Goal: Information Seeking & Learning: Learn about a topic

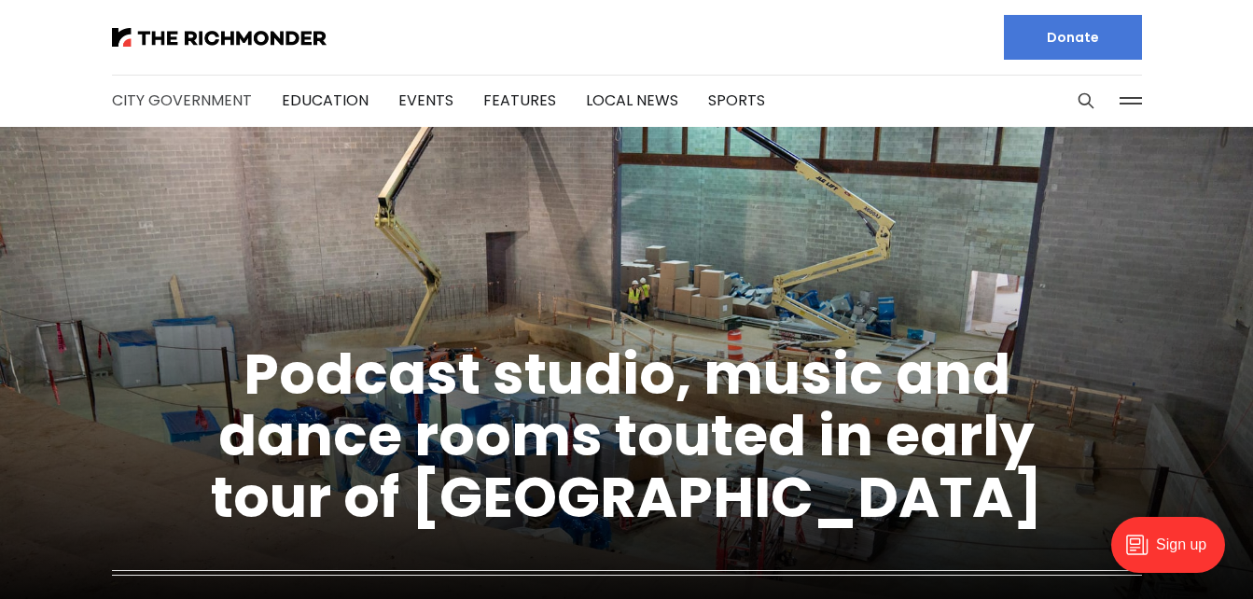
click at [179, 101] on link "City Government" at bounding box center [182, 100] width 140 height 21
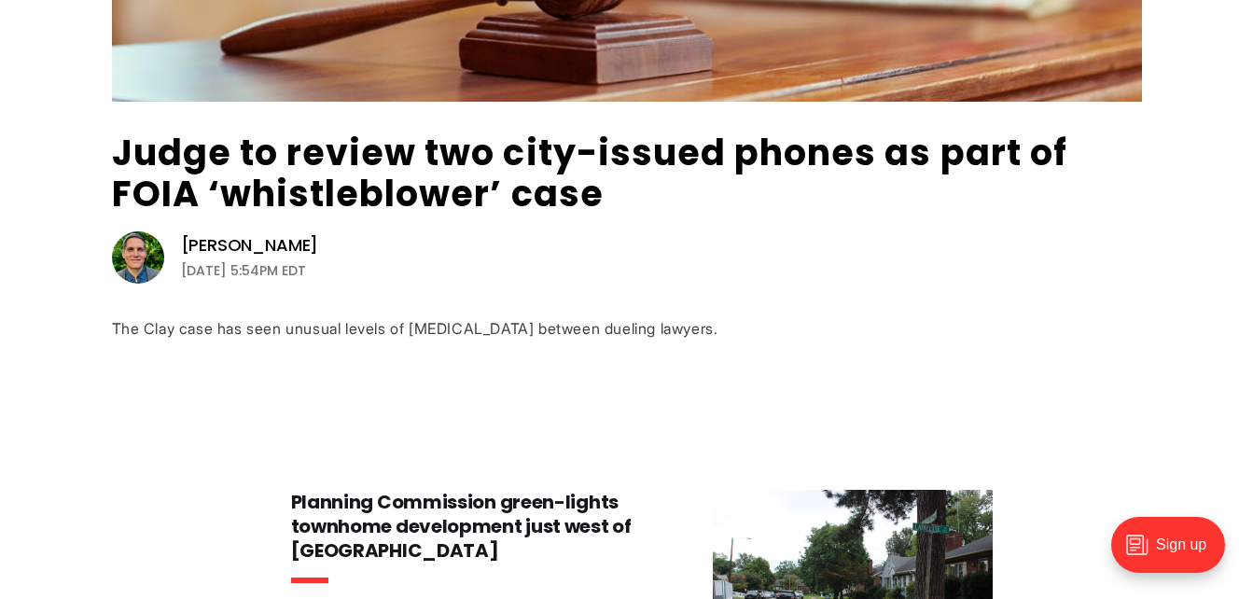
scroll to position [581, 0]
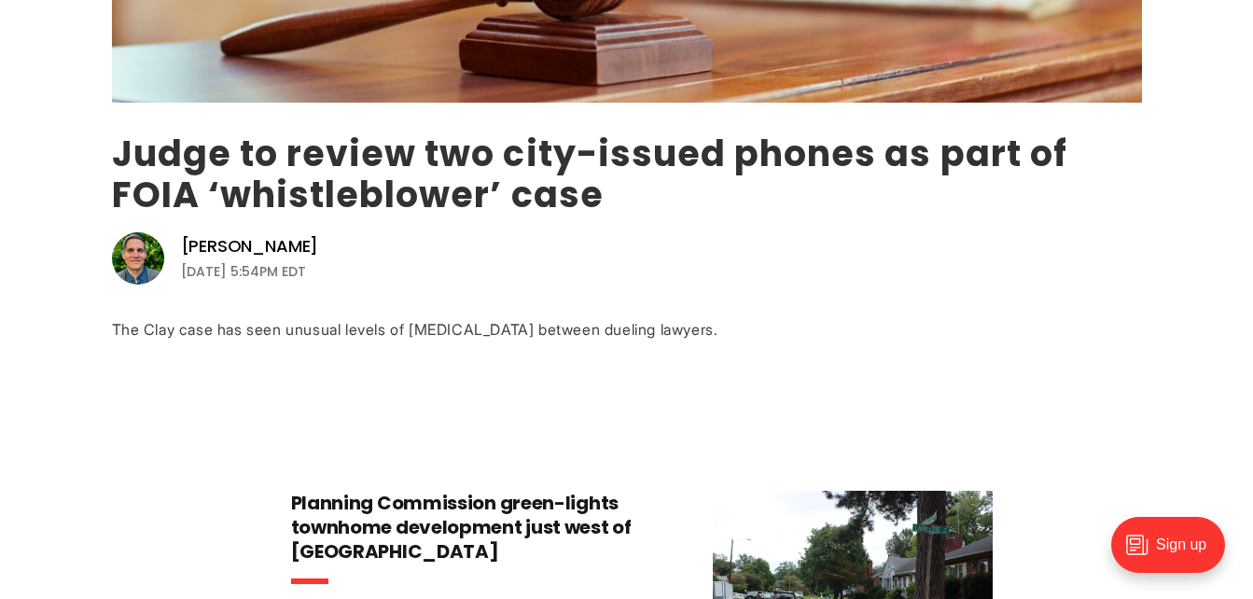
click at [375, 161] on link "Judge to review two city-issued phones as part of FOIA ‘whistleblower’ case" at bounding box center [590, 174] width 956 height 91
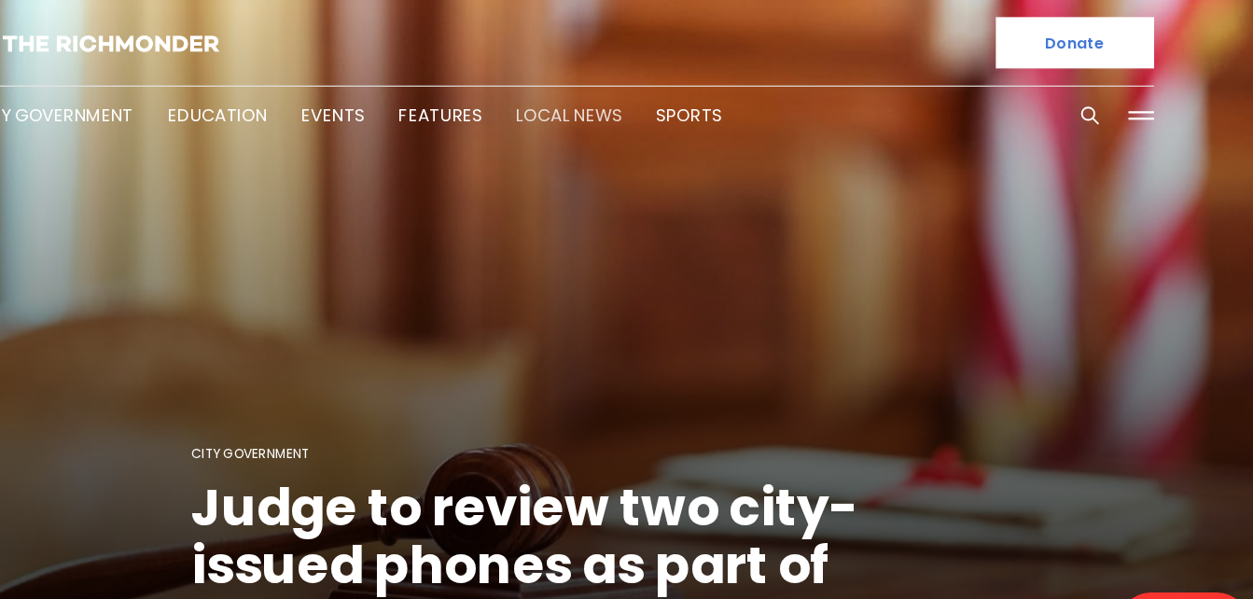
click at [623, 102] on link "Local News" at bounding box center [632, 100] width 92 height 21
